Goal: Task Accomplishment & Management: Manage account settings

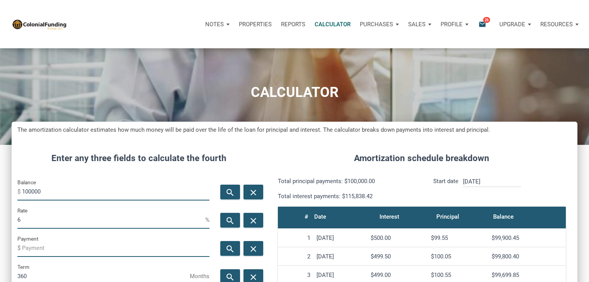
scroll to position [383, 566]
click at [439, 20] on div "Profile" at bounding box center [454, 24] width 37 height 23
click at [224, 27] on p "Purchases" at bounding box center [214, 24] width 19 height 7
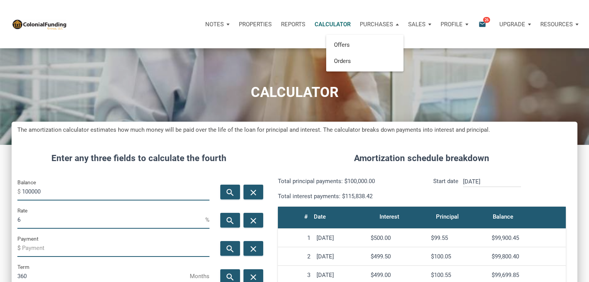
click at [221, 27] on p "Notes" at bounding box center [214, 24] width 19 height 7
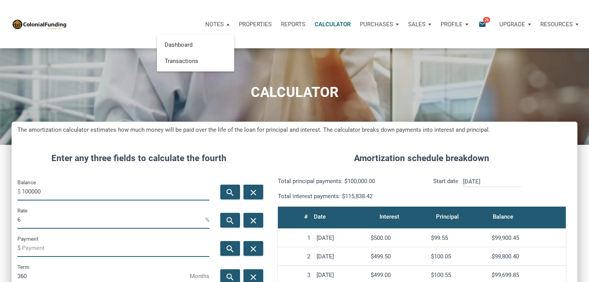
click at [453, 29] on div "Profile" at bounding box center [454, 24] width 37 height 23
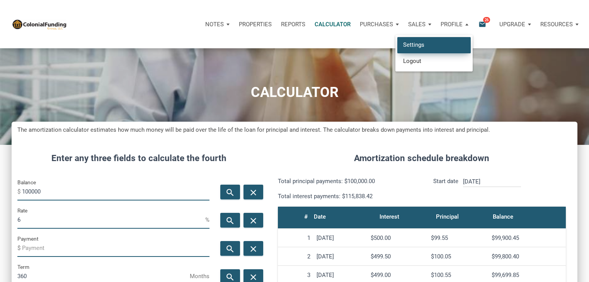
click at [429, 44] on link "Settings" at bounding box center [433, 45] width 73 height 16
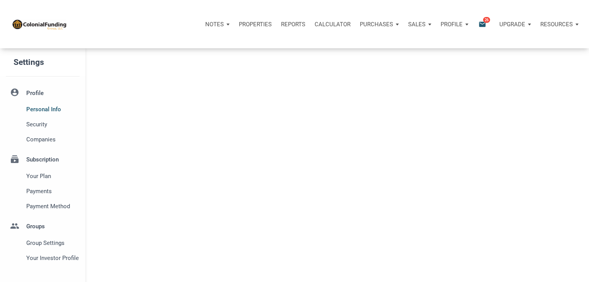
select select
type input "[GEOGRAPHIC_DATA]"
select select
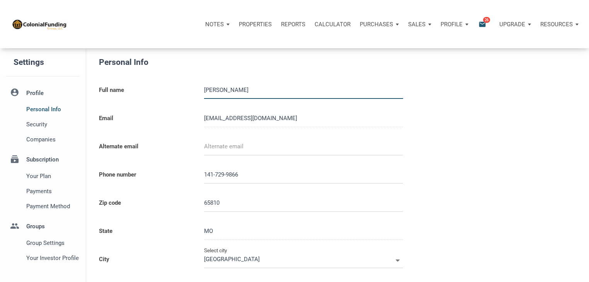
type input "14172998665"
select select
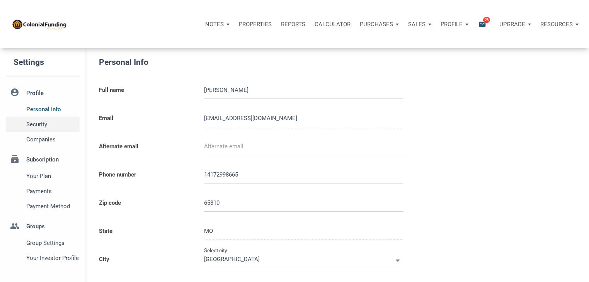
click at [46, 120] on span "Security" at bounding box center [51, 124] width 51 height 9
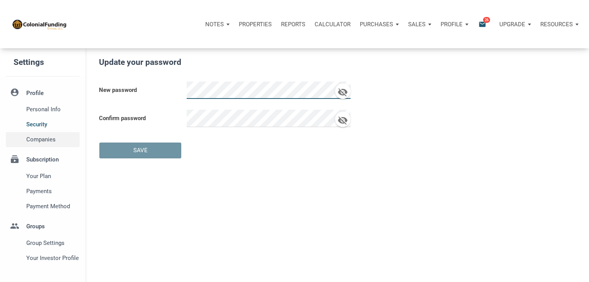
click at [61, 140] on span "Companies" at bounding box center [51, 139] width 51 height 9
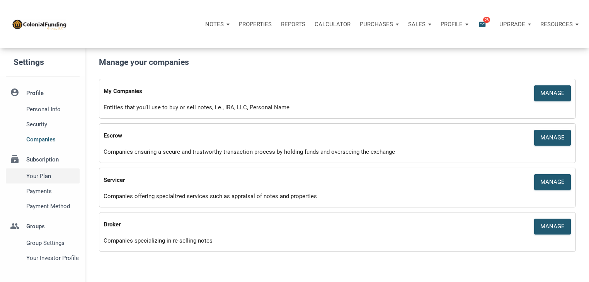
click at [51, 180] on span "Your plan" at bounding box center [51, 176] width 51 height 9
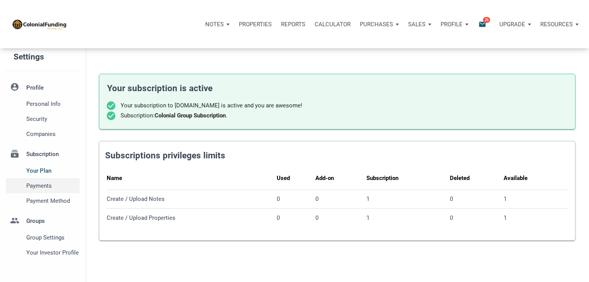
scroll to position [4, 0]
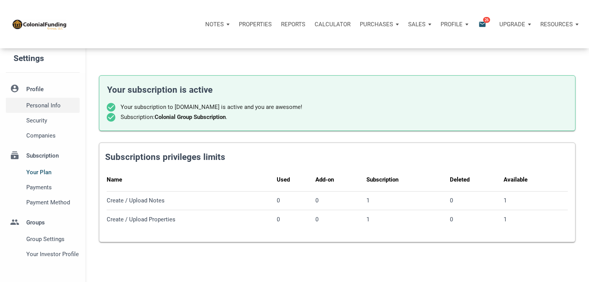
click at [62, 101] on span "Personal Info" at bounding box center [51, 105] width 51 height 9
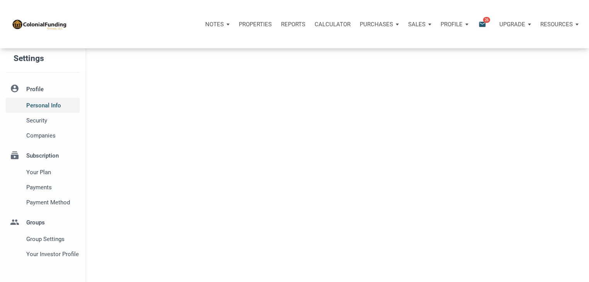
type input "[GEOGRAPHIC_DATA]"
select select
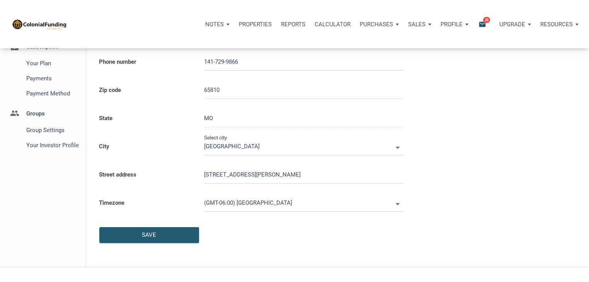
type input "14172998665"
select select
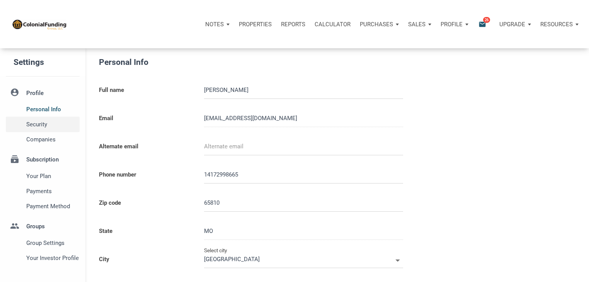
click at [40, 121] on span "Security" at bounding box center [51, 124] width 51 height 9
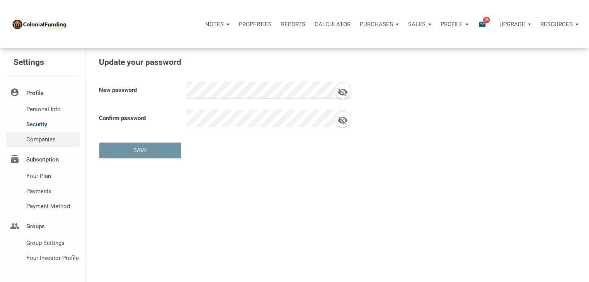
click at [45, 134] on div "Companies" at bounding box center [51, 139] width 56 height 15
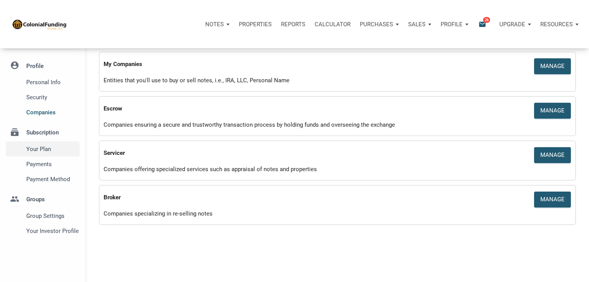
scroll to position [32, 0]
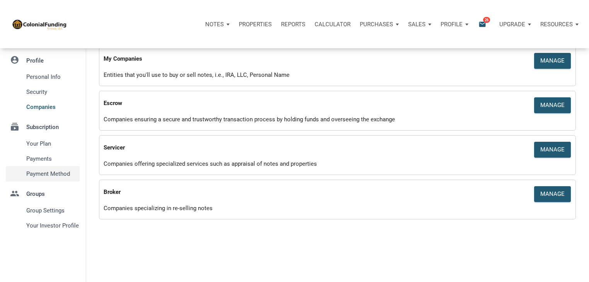
click at [49, 175] on span "Payment Method" at bounding box center [51, 173] width 51 height 9
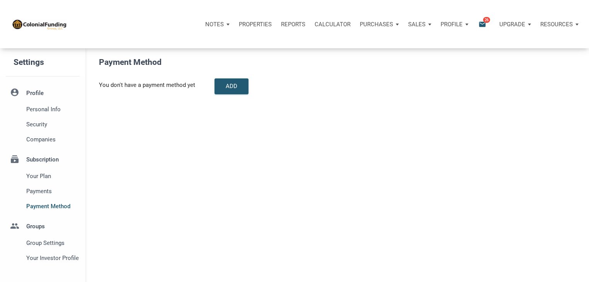
click at [46, 193] on span "Payments" at bounding box center [51, 191] width 51 height 9
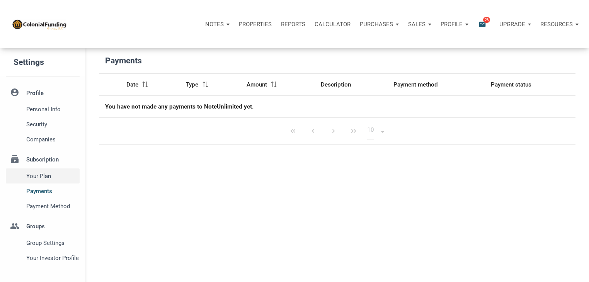
click at [40, 178] on span "Your plan" at bounding box center [51, 176] width 51 height 9
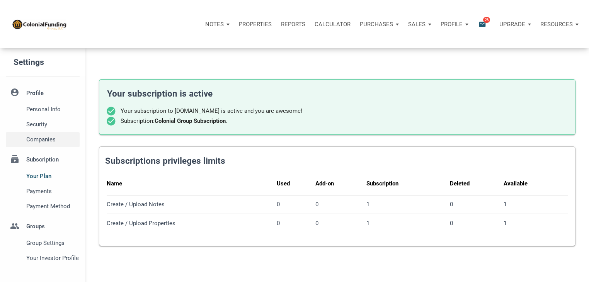
click at [49, 138] on span "Companies" at bounding box center [51, 139] width 51 height 9
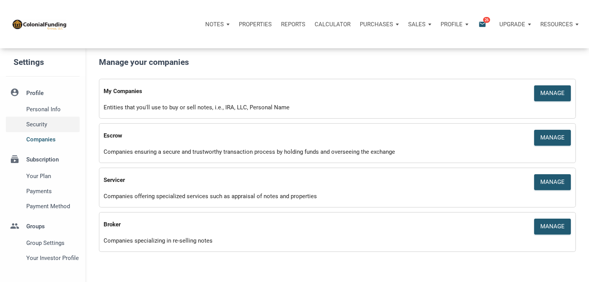
click at [46, 122] on span "Security" at bounding box center [51, 124] width 51 height 9
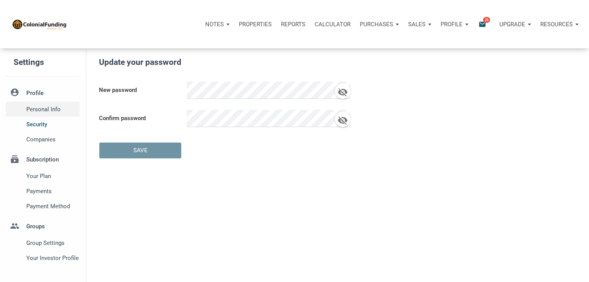
drag, startPoint x: 61, startPoint y: 95, endPoint x: 47, endPoint y: 114, distance: 24.0
click at [47, 114] on li "account_circle Profile Personal Info Security Companies" at bounding box center [42, 115] width 85 height 63
click at [47, 114] on div "Personal Info" at bounding box center [51, 109] width 56 height 15
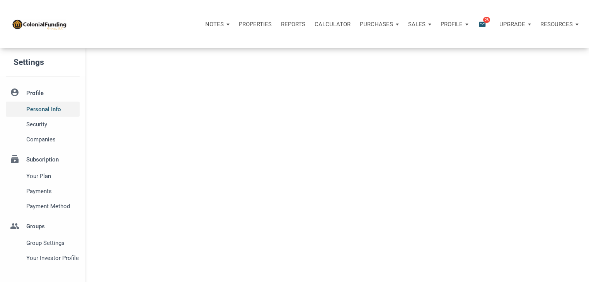
type input "[GEOGRAPHIC_DATA]"
select select
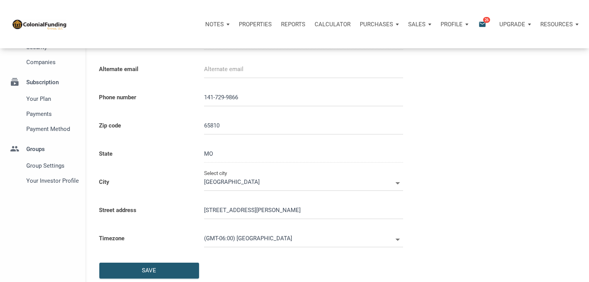
scroll to position [80, 0]
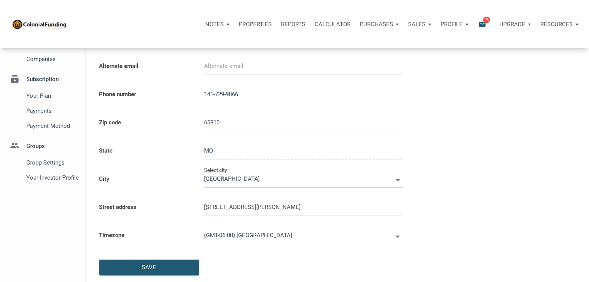
type input "14172998665"
select select
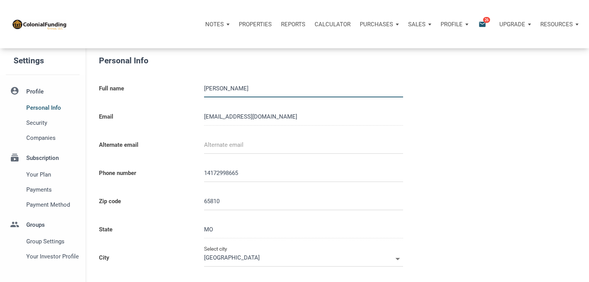
scroll to position [0, 0]
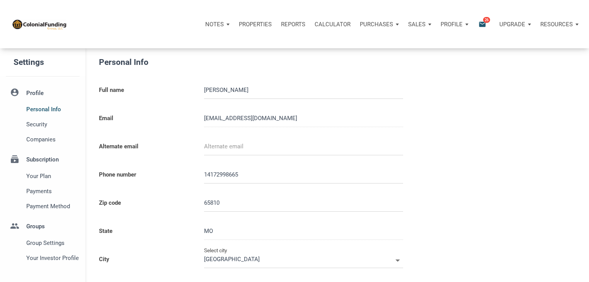
click at [458, 27] on p "Profile" at bounding box center [452, 24] width 22 height 7
click at [49, 144] on div "Companies" at bounding box center [51, 139] width 56 height 15
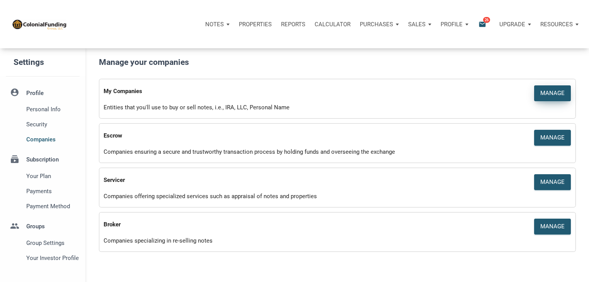
click at [548, 89] on div "Manage" at bounding box center [552, 93] width 24 height 9
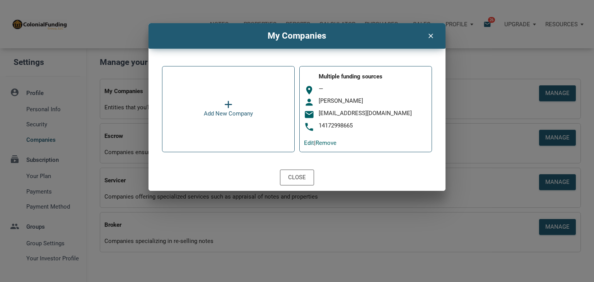
click at [425, 40] on div "clear" at bounding box center [431, 34] width 20 height 15
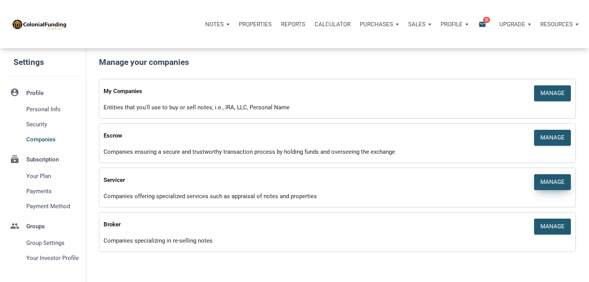
click at [552, 179] on div "Manage" at bounding box center [552, 182] width 24 height 9
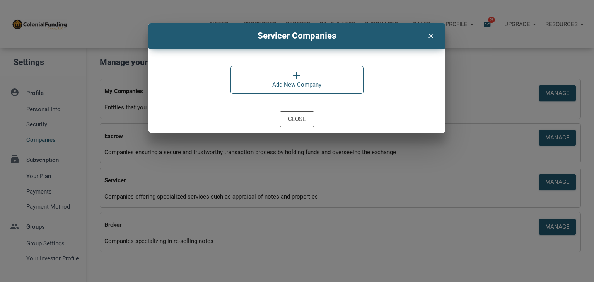
click at [433, 38] on icon "clear" at bounding box center [430, 35] width 9 height 10
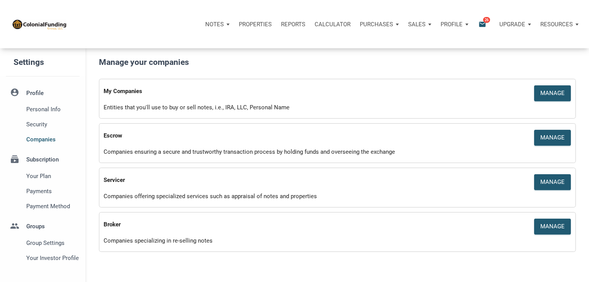
click at [555, 21] on p "Resources" at bounding box center [556, 24] width 32 height 7
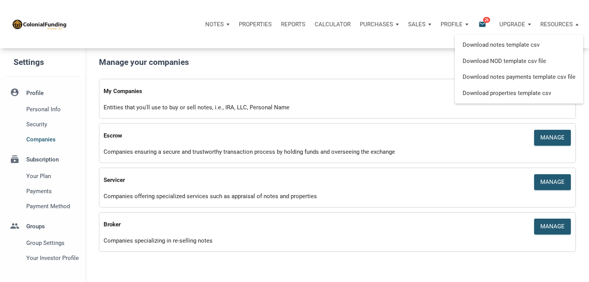
click at [516, 24] on p "Upgrade" at bounding box center [512, 24] width 26 height 7
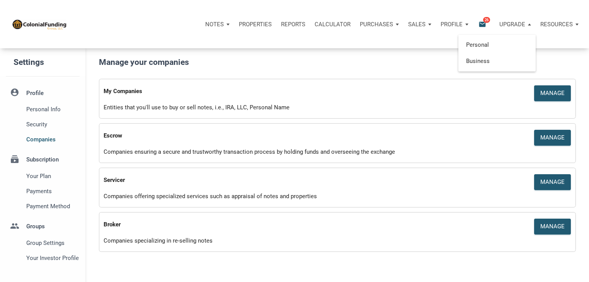
click at [450, 24] on p "Profile" at bounding box center [452, 24] width 22 height 7
click at [224, 25] on p "Sales" at bounding box center [214, 24] width 19 height 7
click at [342, 22] on p "Calculator" at bounding box center [333, 24] width 36 height 7
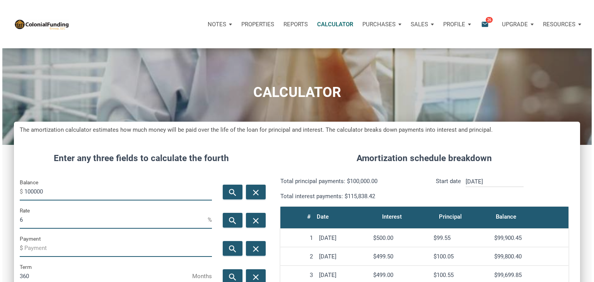
scroll to position [383, 566]
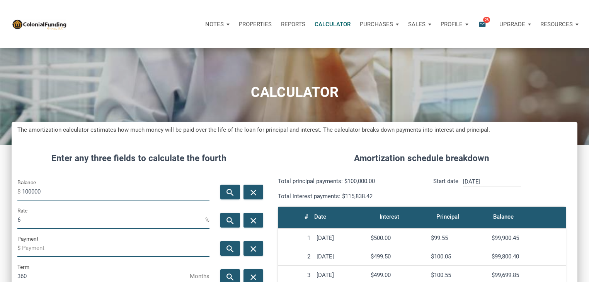
click at [299, 23] on p "Reports" at bounding box center [293, 24] width 24 height 7
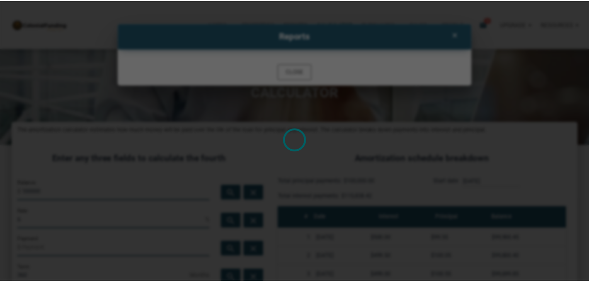
scroll to position [383, 571]
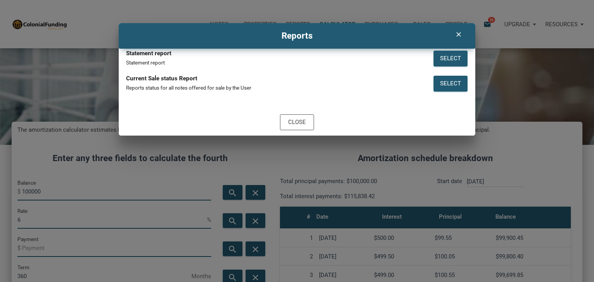
click at [455, 41] on div "clear" at bounding box center [458, 34] width 20 height 15
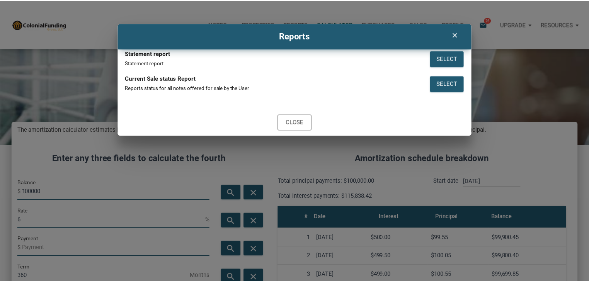
scroll to position [386150, 385967]
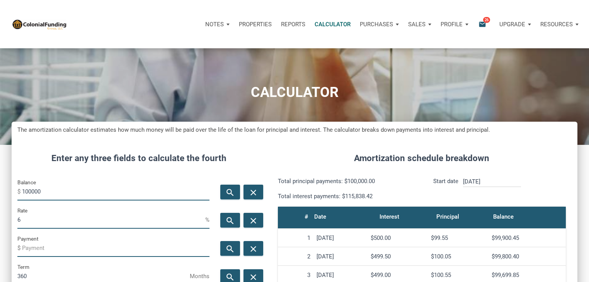
click at [258, 28] on div "Properties" at bounding box center [255, 24] width 42 height 23
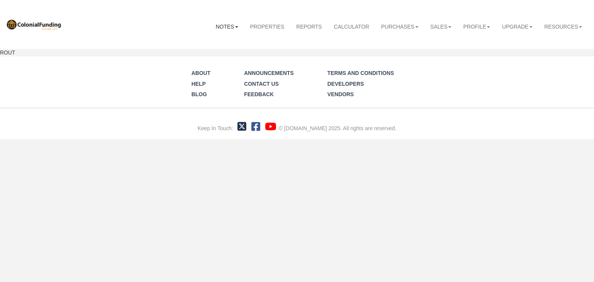
click at [221, 31] on link "Notes" at bounding box center [227, 27] width 34 height 20
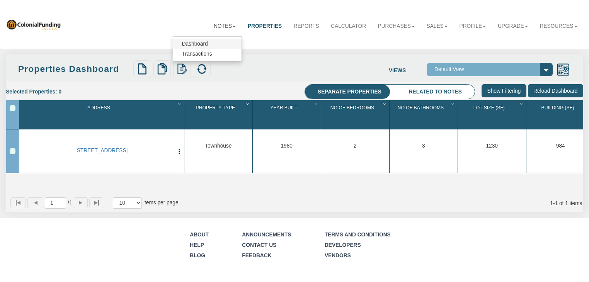
click at [209, 47] on link "Dashboard" at bounding box center [207, 44] width 68 height 10
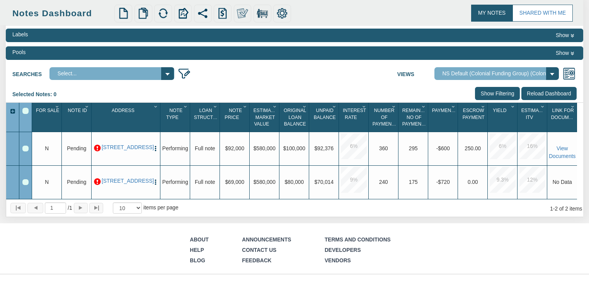
scroll to position [54, 0]
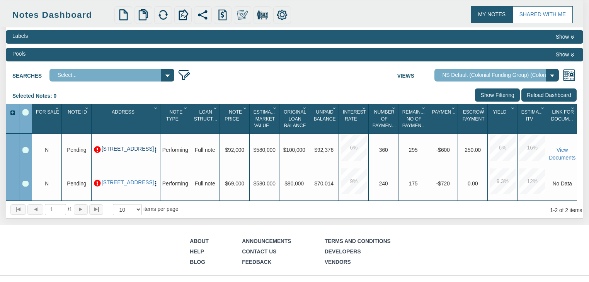
click at [138, 146] on link "0001 B Lafayette Ave, Baltimore, MD, 21202" at bounding box center [126, 149] width 49 height 6
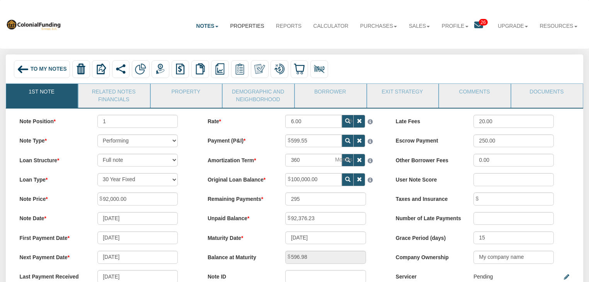
click at [231, 27] on link "Properties" at bounding box center [247, 26] width 46 height 19
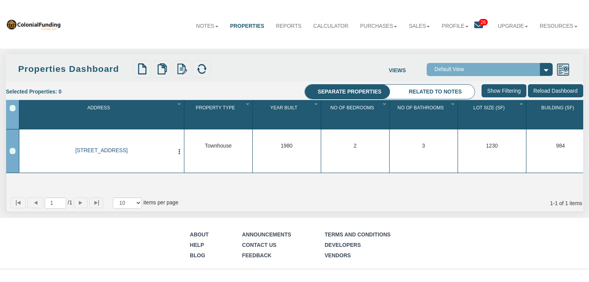
click at [135, 153] on link "0001 B Lafayette Ave, Baltimore, MD, 21202" at bounding box center [101, 151] width 145 height 6
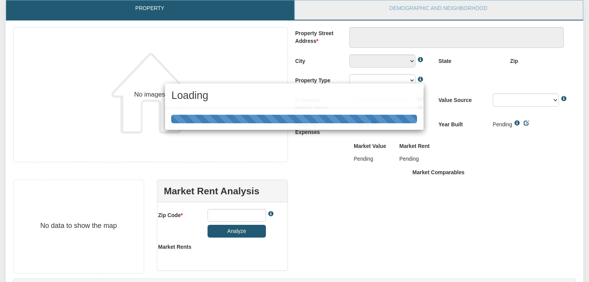
scroll to position [42, 0]
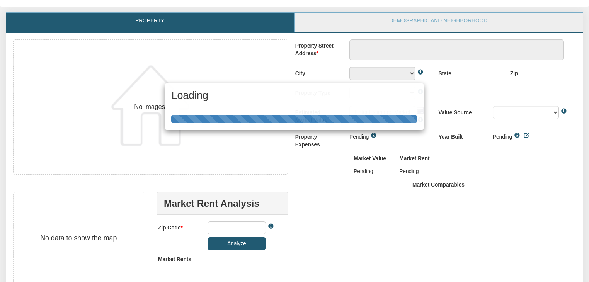
type textarea "0001 B Lafayette Ave"
type input "$580,000.00"
type input "21202"
select select "string:Baltimore"
select select "string:By seller"
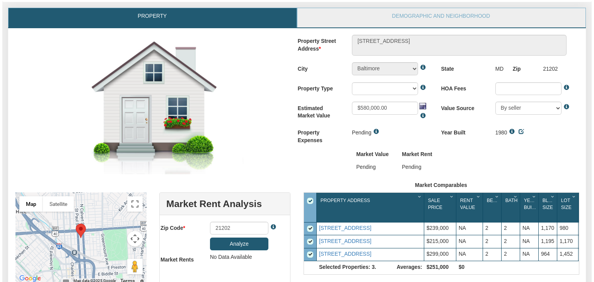
scroll to position [0, 0]
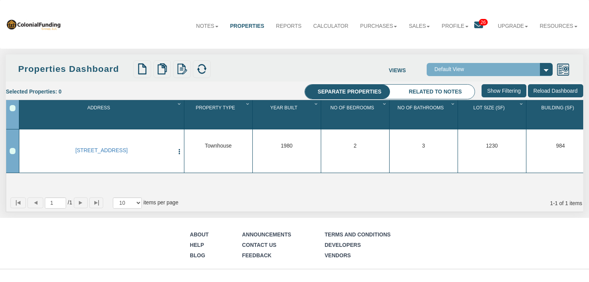
click at [474, 27] on icon at bounding box center [478, 25] width 9 height 9
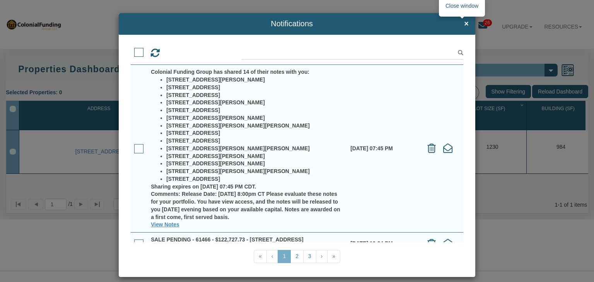
click at [464, 20] on span "×" at bounding box center [466, 24] width 5 height 9
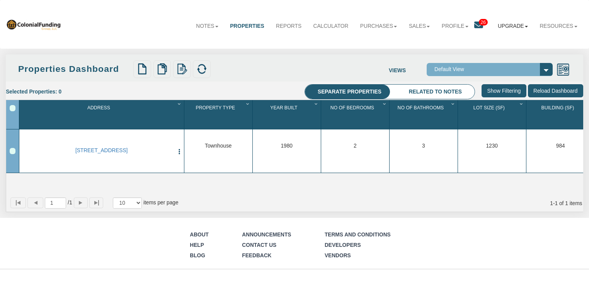
click at [501, 35] on link "Upgrade" at bounding box center [513, 26] width 42 height 19
click at [560, 22] on link "Resources" at bounding box center [558, 26] width 49 height 19
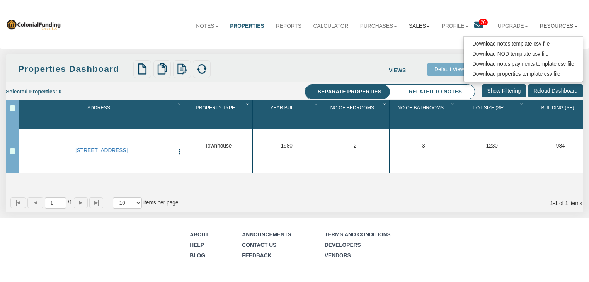
click at [404, 24] on link "Sales" at bounding box center [419, 26] width 33 height 19
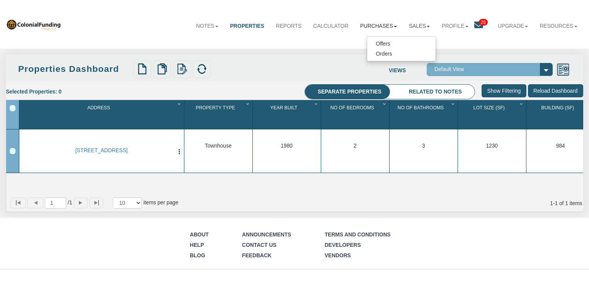
click at [385, 24] on link "Purchases" at bounding box center [378, 26] width 49 height 19
click at [322, 24] on link "Calculator" at bounding box center [330, 26] width 47 height 19
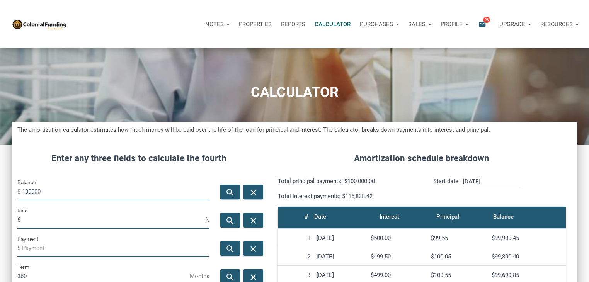
click at [55, 25] on img at bounding box center [39, 25] width 55 height 12
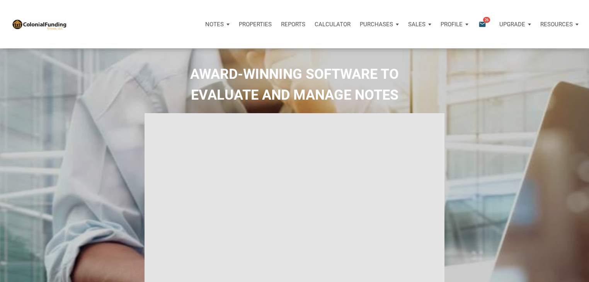
select select
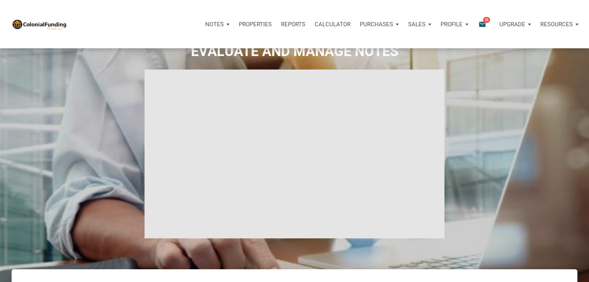
scroll to position [44, 0]
click at [455, 25] on p "Profile" at bounding box center [452, 24] width 22 height 7
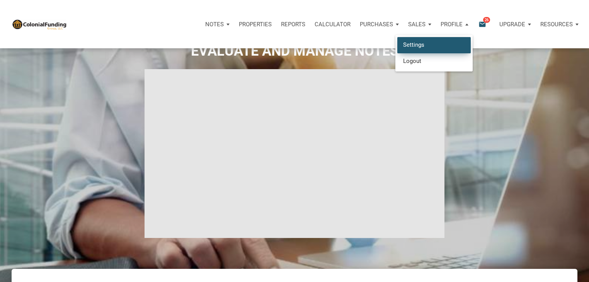
click at [451, 48] on link "Settings" at bounding box center [433, 45] width 73 height 16
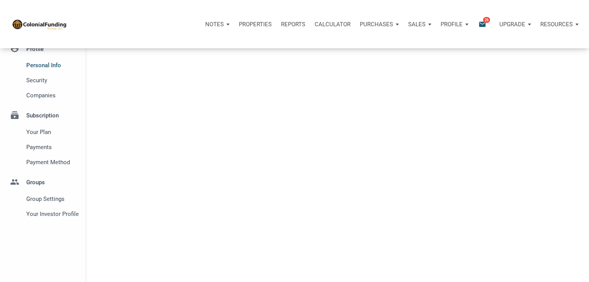
type input "[GEOGRAPHIC_DATA]"
select select
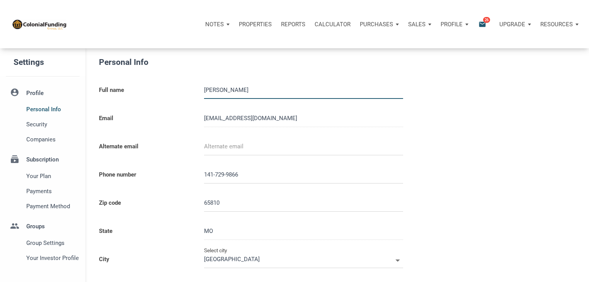
type input "14172998665"
select select
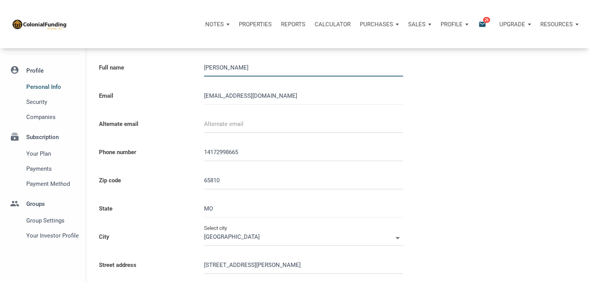
scroll to position [20, 0]
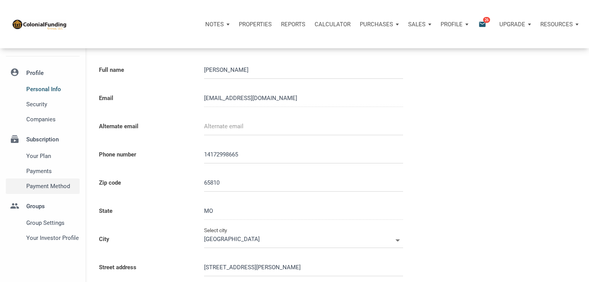
click at [52, 185] on span "Payment Method" at bounding box center [51, 186] width 51 height 9
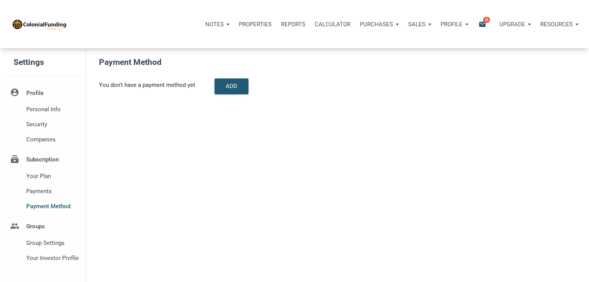
click at [66, 155] on div "Loading" at bounding box center [294, 141] width 589 height 282
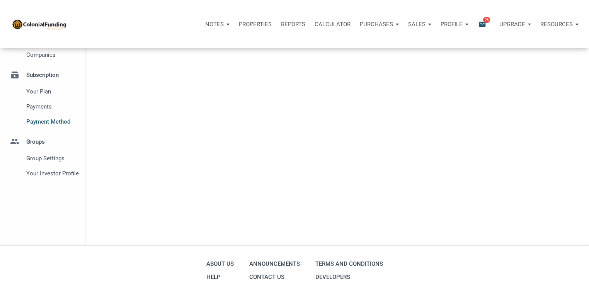
scroll to position [85, 0]
click at [55, 175] on span "Your Investor Profile" at bounding box center [51, 172] width 51 height 9
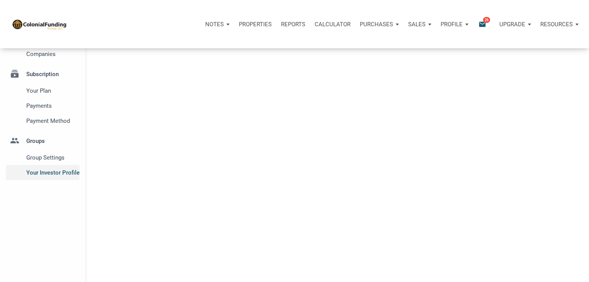
type input "Wealth Builder - Future Income"
select select
type input "$ 30,000"
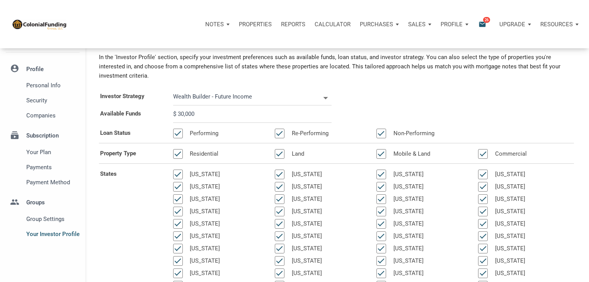
scroll to position [37, 0]
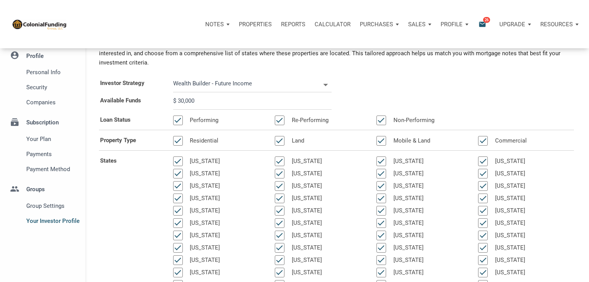
click at [203, 106] on input "$ 30,000" at bounding box center [252, 100] width 158 height 17
click at [184, 104] on input "$ 30,000" at bounding box center [252, 100] width 158 height 17
select select
type input "$ 3,000"
select select
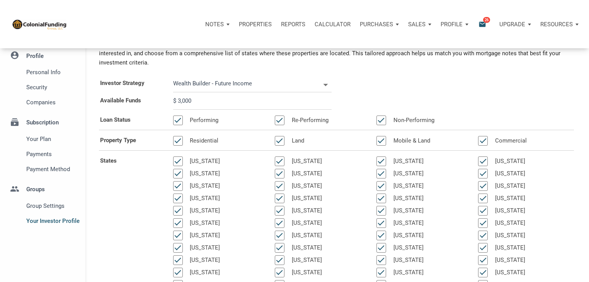
type input "$ 0"
select select
type input "-$ 50"
select select
type input "$ 0"
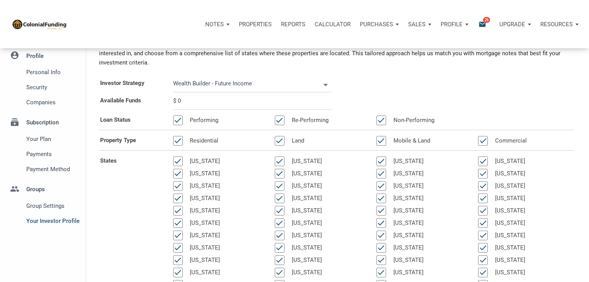
select select
type input "$ 50"
select select
type input "$ 500"
select select
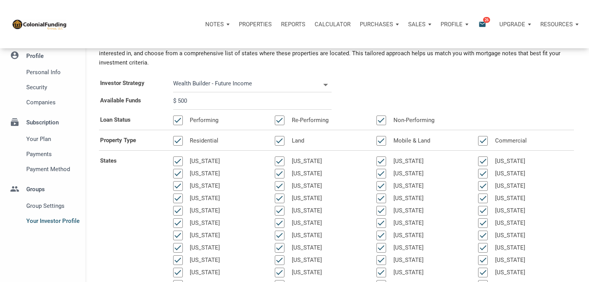
type input "$ 5,000"
select select
type input "$ 50,000"
click at [363, 98] on div "Available Funds $ 50,000" at bounding box center [336, 100] width 487 height 17
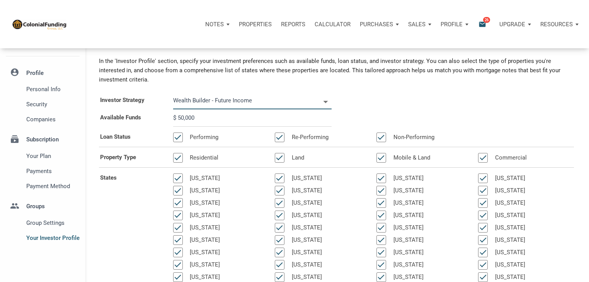
click at [312, 104] on input "Wealth Builder - Future Income" at bounding box center [246, 100] width 147 height 17
select select
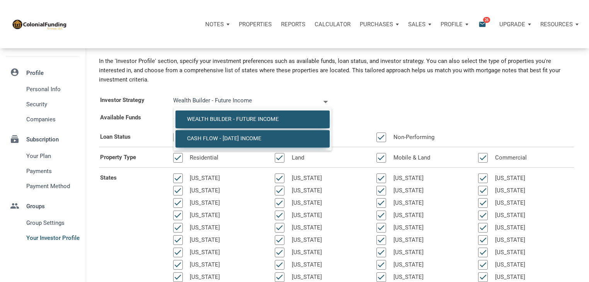
click at [289, 138] on span "Cash Flow - [DATE] Income" at bounding box center [252, 138] width 143 height 7
type input "Cash Flow - [DATE] Income"
select select
type input "$ 50,000"
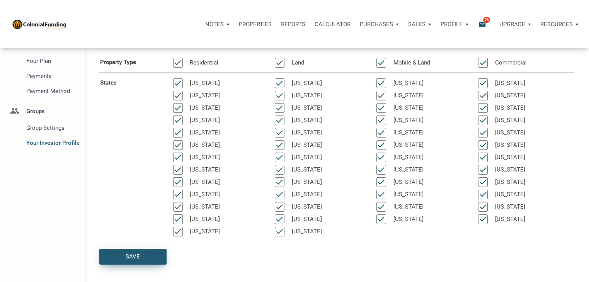
scroll to position [118, 0]
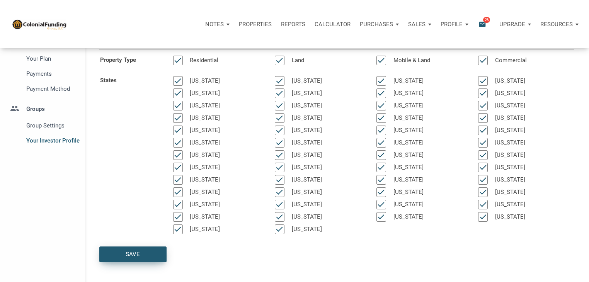
click at [147, 244] on label "Save" at bounding box center [129, 250] width 73 height 27
click at [147, 247] on button "Save" at bounding box center [132, 255] width 67 height 16
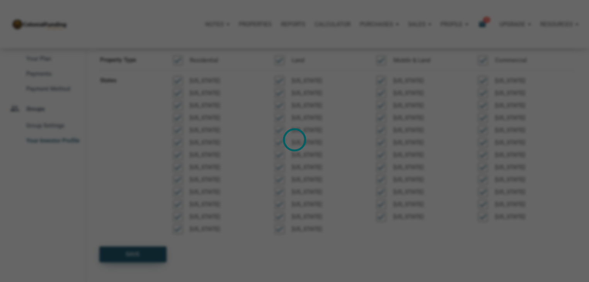
select select
type input "$ 50,000"
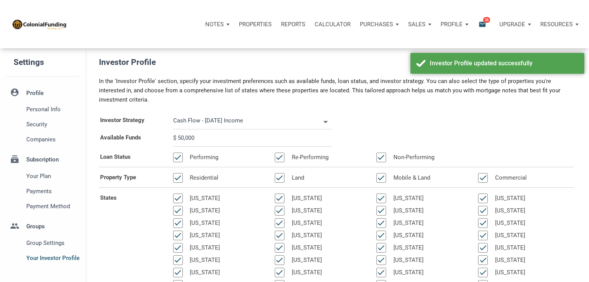
scroll to position [231, 0]
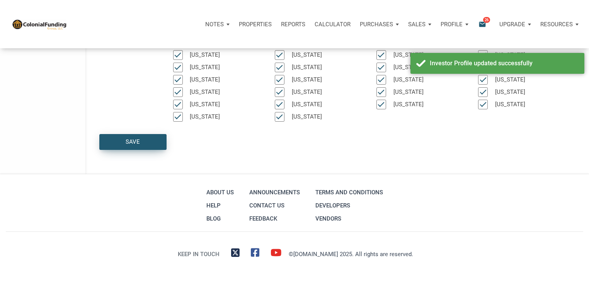
click at [140, 149] on div "Save" at bounding box center [133, 142] width 66 height 15
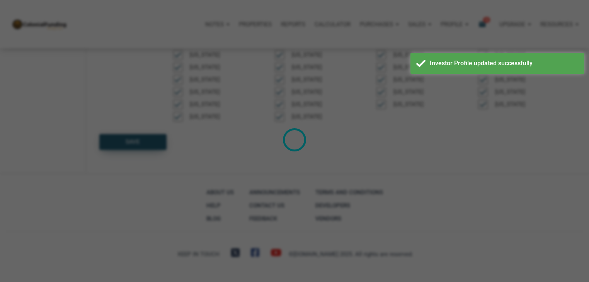
select select
type input "$ 50,000"
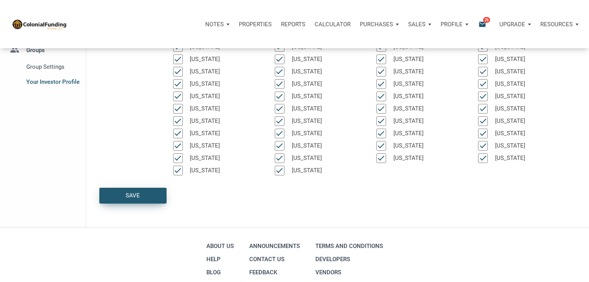
scroll to position [0, 0]
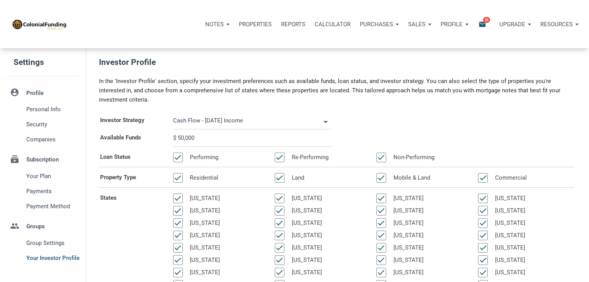
click at [37, 93] on li "account_circle Profile Personal Info Security Companies" at bounding box center [42, 115] width 85 height 63
